Goal: Contribute content: Add original content to the website for others to see

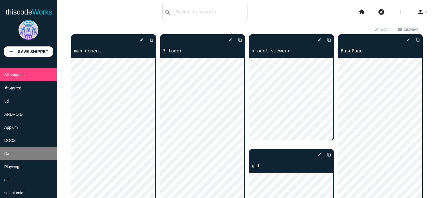
click at [36, 160] on li "Dart" at bounding box center [28, 153] width 57 height 13
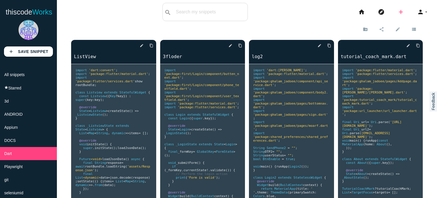
click at [398, 11] on icon "add" at bounding box center [401, 12] width 7 height 18
click at [405, 12] on link "code Snippet" at bounding box center [414, 10] width 40 height 14
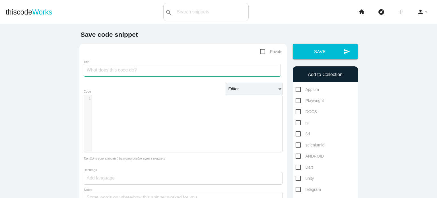
click at [160, 69] on input "Title" at bounding box center [182, 70] width 197 height 13
type input "game_list_page"
click at [293, 44] on button "send Save" at bounding box center [325, 51] width 65 height 15
click at [173, 119] on div "​ x 1 ​" at bounding box center [187, 127] width 207 height 65
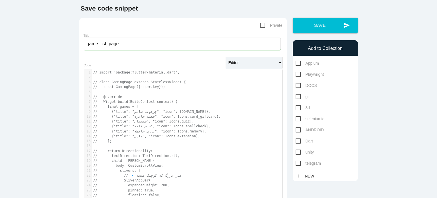
scroll to position [28, 0]
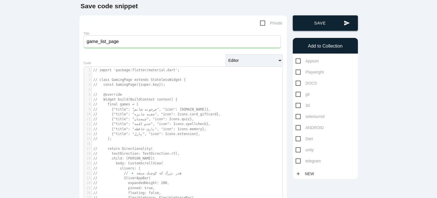
click at [332, 18] on button "send Save" at bounding box center [325, 22] width 65 height 15
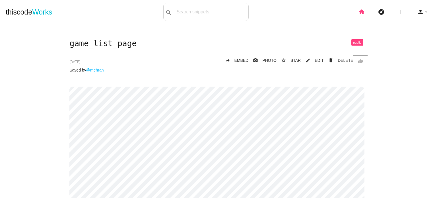
click at [359, 12] on icon "home" at bounding box center [362, 12] width 7 height 18
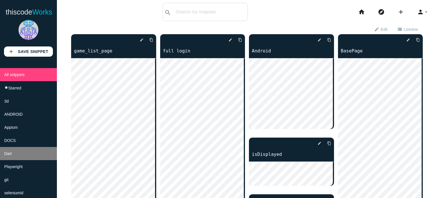
click at [17, 156] on li "Dart" at bounding box center [28, 153] width 57 height 13
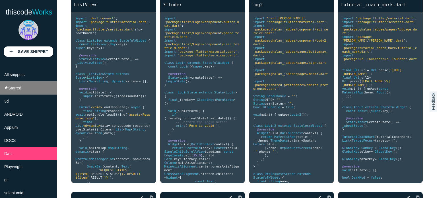
scroll to position [52, 0]
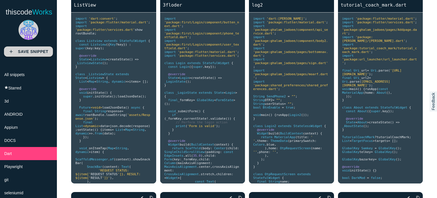
click at [39, 54] on link "add Save Snippet" at bounding box center [28, 51] width 49 height 10
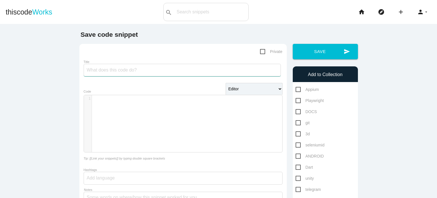
click at [175, 71] on input "Title" at bounding box center [182, 70] width 197 height 13
type input "gameSave"
click at [140, 112] on div "​ x 1 ​" at bounding box center [187, 127] width 207 height 65
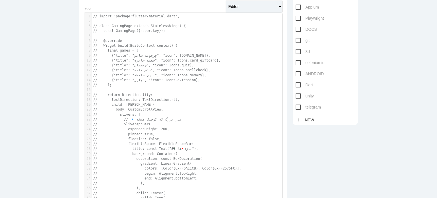
scroll to position [0, 0]
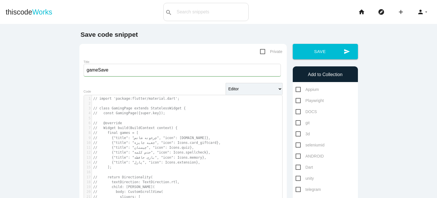
click at [296, 165] on span "Dart" at bounding box center [304, 167] width 17 height 7
click at [296, 165] on input "Dart" at bounding box center [298, 166] width 4 height 4
checkbox input "true"
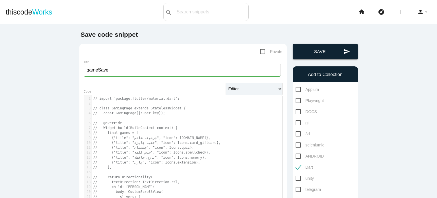
click at [320, 53] on button "send Save" at bounding box center [325, 51] width 65 height 15
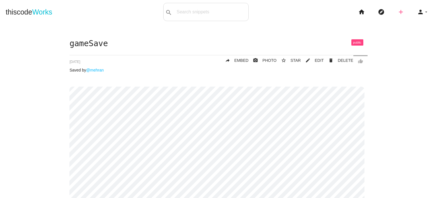
click at [399, 4] on icon "add" at bounding box center [401, 12] width 7 height 18
click at [359, 12] on icon "home" at bounding box center [362, 12] width 7 height 18
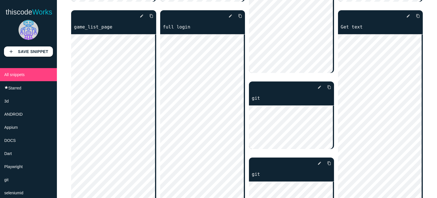
scroll to position [228, 0]
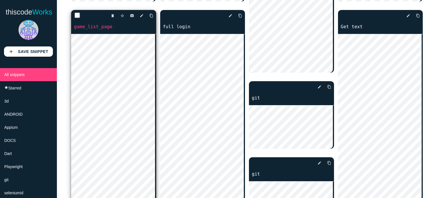
click at [95, 28] on link "game_list_page" at bounding box center [113, 26] width 85 height 7
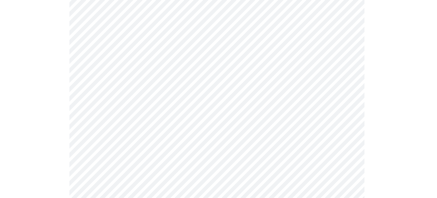
scroll to position [911, 0]
